Goal: Find specific page/section: Find specific page/section

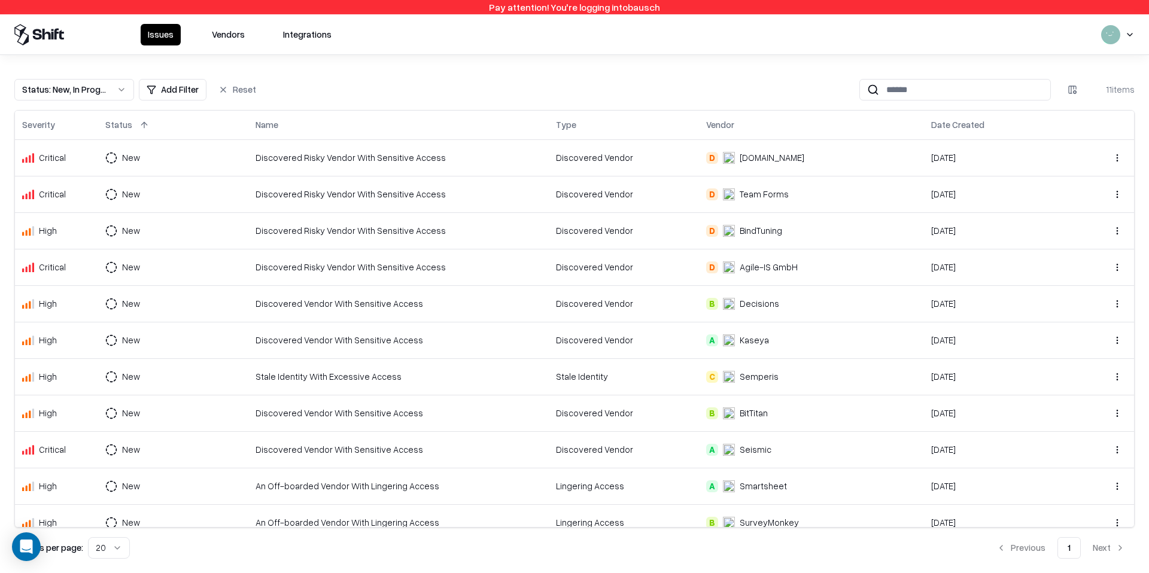
click at [222, 42] on button "Vendors" at bounding box center [228, 35] width 47 height 22
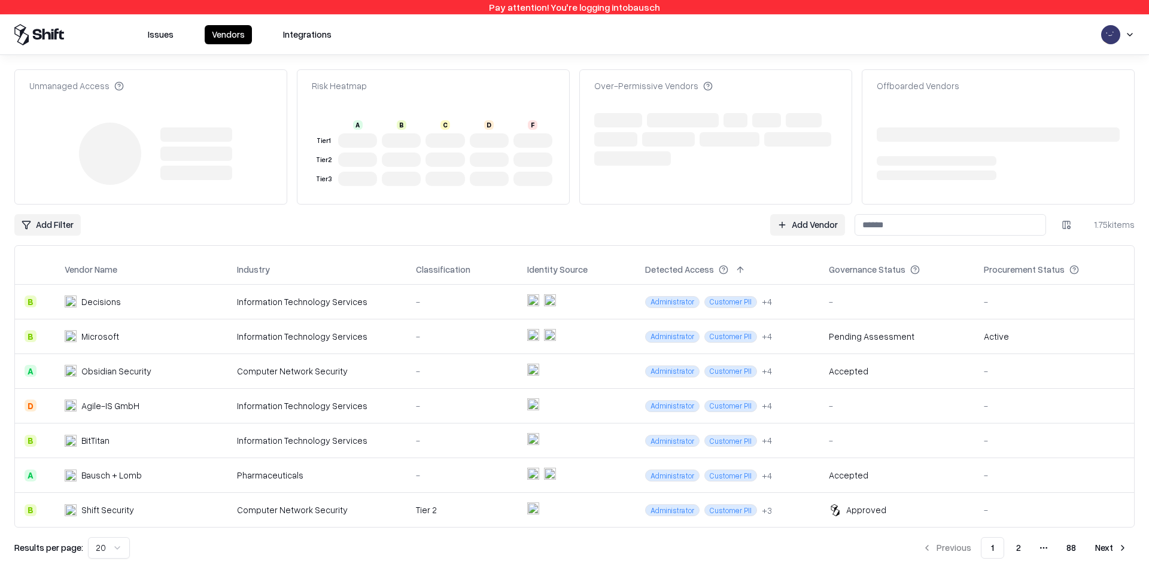
click at [943, 89] on div "Offboarded Vendors" at bounding box center [918, 86] width 83 height 13
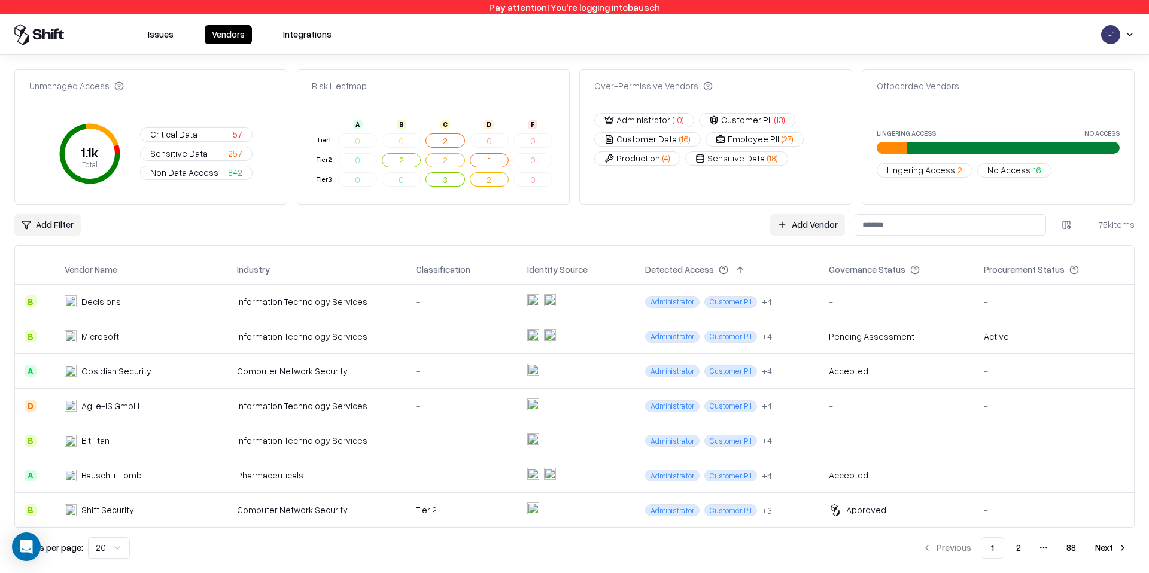
click at [878, 224] on input at bounding box center [951, 225] width 192 height 22
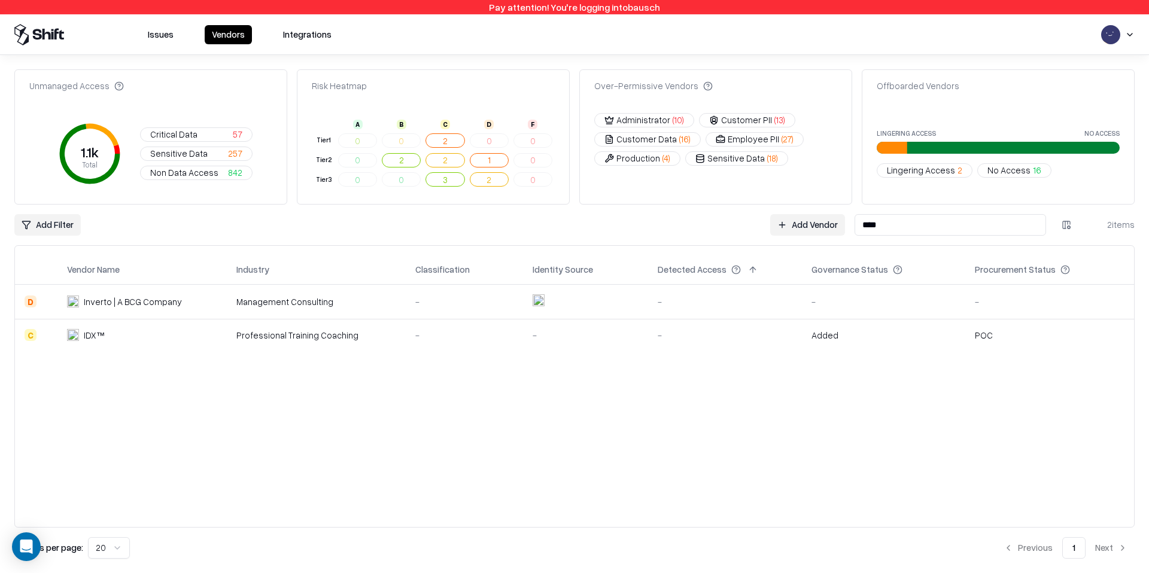
type input "****"
